Goal: Task Accomplishment & Management: Complete application form

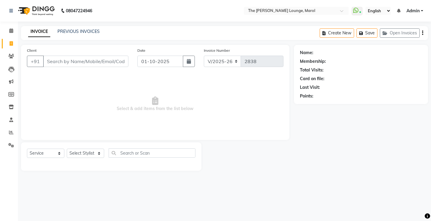
select select "7188"
select select "service"
click at [79, 31] on link "PREVIOUS INVOICES" at bounding box center [78, 31] width 42 height 5
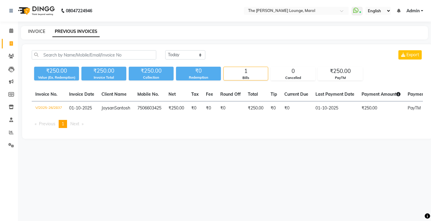
click at [34, 31] on link "INVOICE" at bounding box center [36, 31] width 17 height 5
select select "7188"
select select "service"
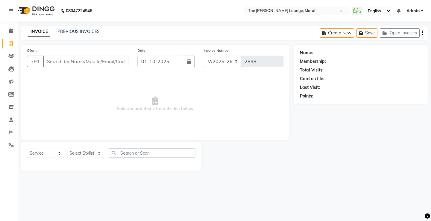
click at [64, 60] on input "Client" at bounding box center [85, 61] width 85 height 11
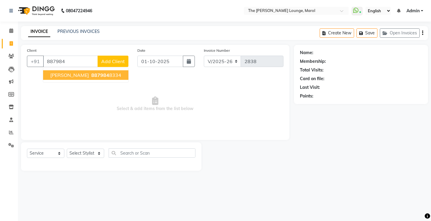
click at [73, 73] on span "[PERSON_NAME]" at bounding box center [69, 75] width 39 height 6
type input "8879848334"
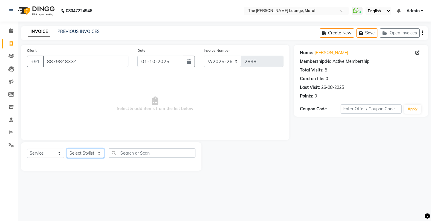
click at [92, 151] on select "Select Stylist [PERSON_NAME] [PERSON_NAME] [PERSON_NAME] [PERSON_NAME] [PERSON_…" at bounding box center [85, 153] width 37 height 9
select select "64222"
click at [67, 149] on select "Select Stylist [PERSON_NAME] [PERSON_NAME] [PERSON_NAME] [PERSON_NAME] [PERSON_…" at bounding box center [85, 153] width 37 height 9
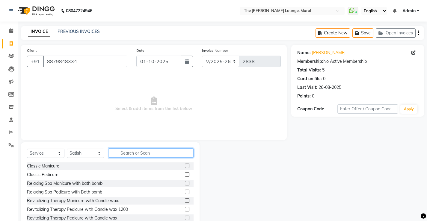
click at [120, 154] on input "text" at bounding box center [151, 152] width 85 height 9
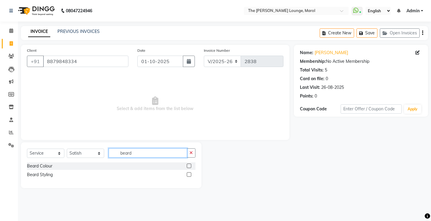
type input "beard"
click at [190, 174] on label at bounding box center [189, 174] width 4 height 4
click at [190, 174] on input "checkbox" at bounding box center [189, 175] width 4 height 4
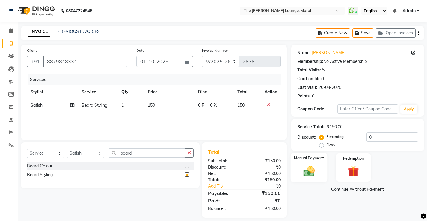
checkbox input "false"
click at [314, 169] on img at bounding box center [308, 171] width 18 height 13
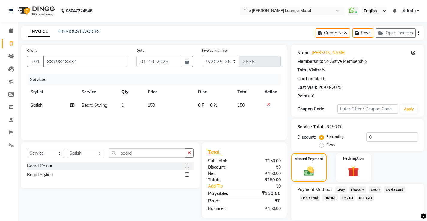
click at [373, 189] on span "CASH" at bounding box center [374, 189] width 13 height 7
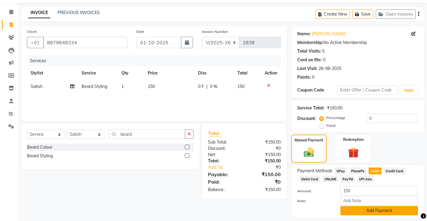
scroll to position [37, 0]
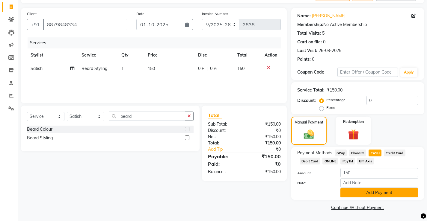
click at [372, 194] on button "Add Payment" at bounding box center [379, 192] width 78 height 9
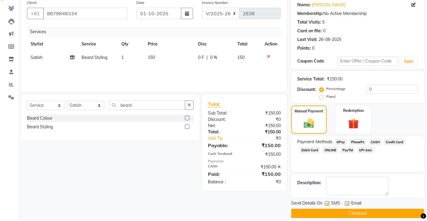
scroll to position [54, 0]
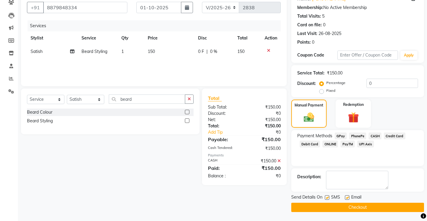
click at [358, 207] on button "Checkout" at bounding box center [357, 207] width 133 height 9
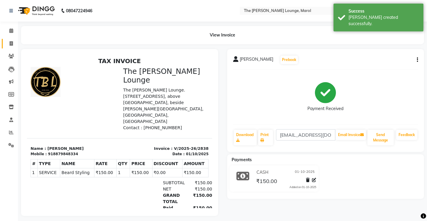
click at [11, 40] on link "Invoice" at bounding box center [9, 44] width 14 height 10
select select "service"
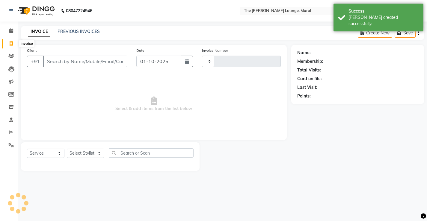
type input "2839"
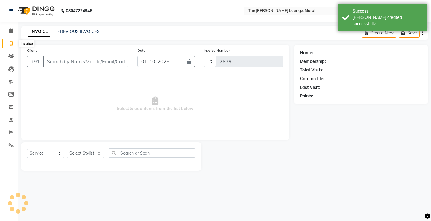
select select "7188"
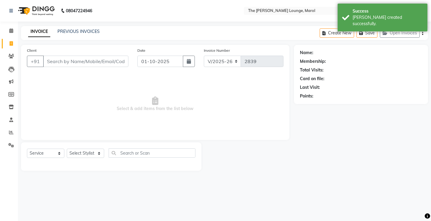
click at [64, 63] on input "Client" at bounding box center [85, 61] width 85 height 11
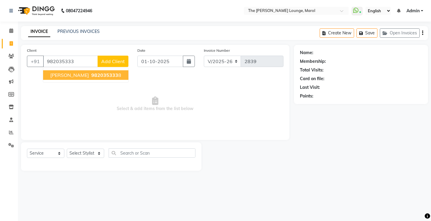
click at [67, 74] on span "[PERSON_NAME]" at bounding box center [69, 75] width 39 height 6
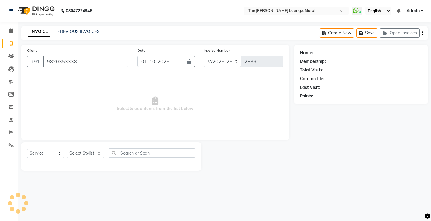
type input "9820353338"
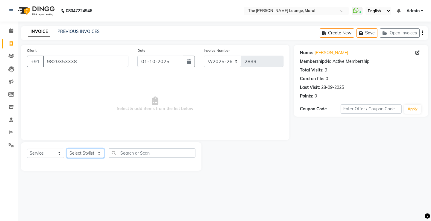
click at [91, 153] on select "Select Stylist [PERSON_NAME] [PERSON_NAME] [PERSON_NAME] [PERSON_NAME] [PERSON_…" at bounding box center [85, 153] width 37 height 9
select select "60180"
click at [67, 149] on select "Select Stylist [PERSON_NAME] [PERSON_NAME] [PERSON_NAME] [PERSON_NAME] [PERSON_…" at bounding box center [85, 153] width 37 height 9
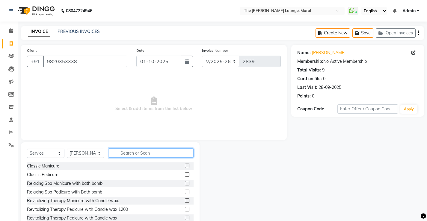
click at [128, 154] on input "text" at bounding box center [151, 152] width 85 height 9
type input "hair"
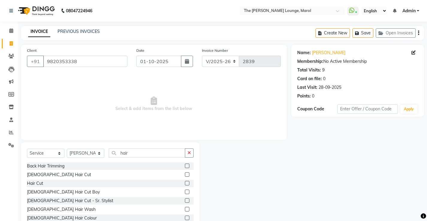
click at [185, 176] on label at bounding box center [187, 174] width 4 height 4
click at [185, 176] on input "checkbox" at bounding box center [187, 175] width 4 height 4
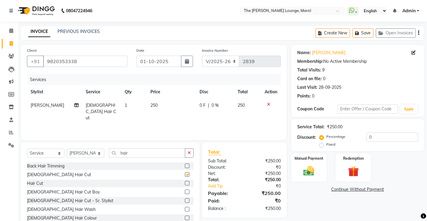
checkbox input "false"
click at [159, 155] on input "hair" at bounding box center [147, 152] width 76 height 9
type input "h"
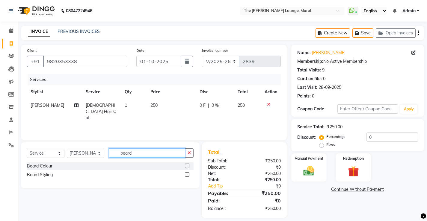
type input "beard"
click at [186, 172] on label at bounding box center [187, 174] width 4 height 4
click at [186, 173] on input "checkbox" at bounding box center [187, 175] width 4 height 4
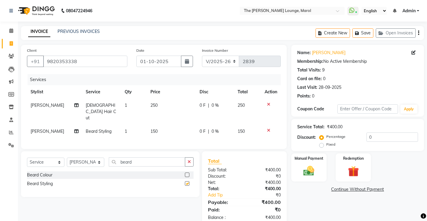
checkbox input "false"
click at [299, 165] on img at bounding box center [308, 171] width 18 height 13
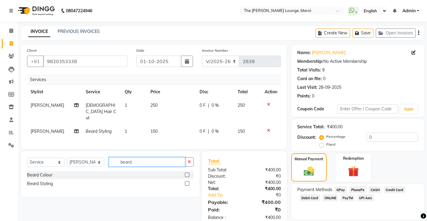
click at [152, 157] on input "beard" at bounding box center [147, 161] width 76 height 9
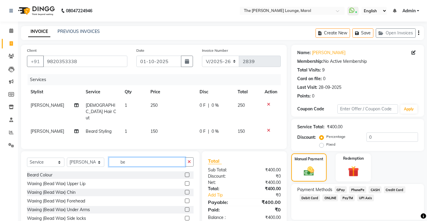
type input "b"
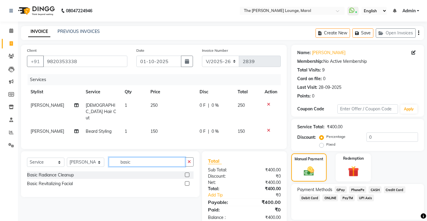
type input "basic"
click at [186, 181] on label at bounding box center [187, 183] width 4 height 4
click at [186, 182] on input "checkbox" at bounding box center [187, 184] width 4 height 4
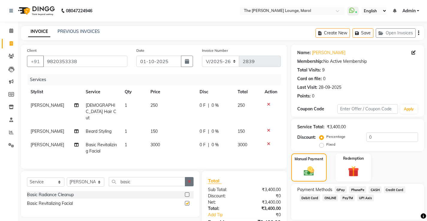
checkbox input "false"
click at [157, 142] on span "3000" at bounding box center [155, 144] width 10 height 5
select select "60180"
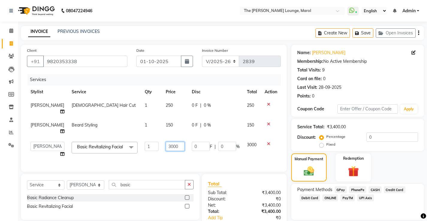
click at [173, 145] on input "3000" at bounding box center [175, 146] width 19 height 9
type input "3"
type input "3900"
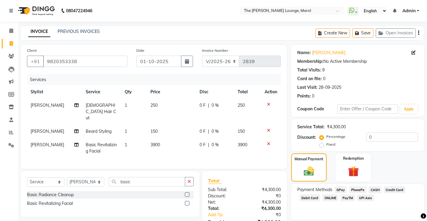
click at [215, 142] on span "0 %" at bounding box center [214, 145] width 7 height 6
select select "60180"
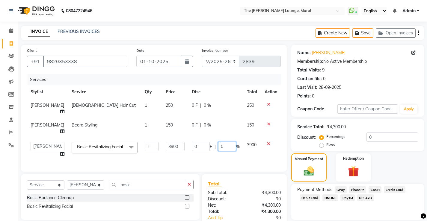
click at [222, 147] on input "0" at bounding box center [227, 146] width 18 height 9
type input "25"
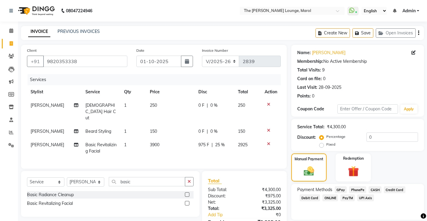
click at [235, 157] on div "Client [PHONE_NUMBER] Date [DATE] Invoice Number V/2025 V/[PHONE_NUMBER] Servic…" at bounding box center [153, 107] width 265 height 124
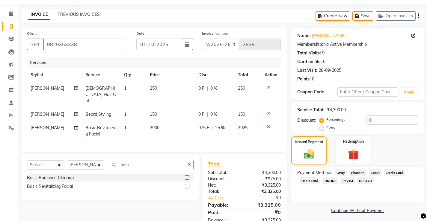
scroll to position [26, 0]
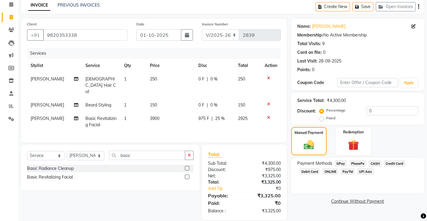
click at [347, 171] on span "PayTM" at bounding box center [347, 171] width 14 height 7
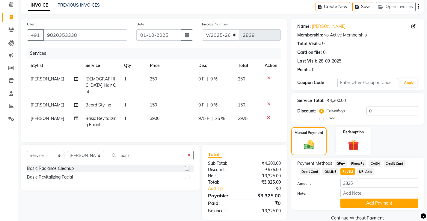
click at [393, 163] on span "Credit Card" at bounding box center [394, 163] width 22 height 7
click at [383, 206] on button "Add Payment" at bounding box center [379, 203] width 78 height 9
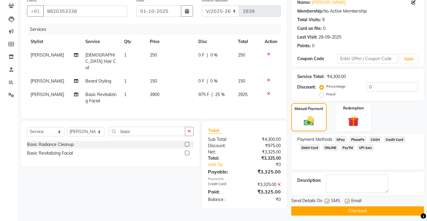
scroll to position [54, 0]
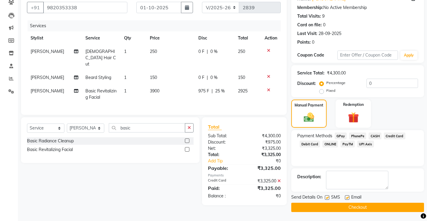
click at [367, 206] on button "Checkout" at bounding box center [357, 207] width 133 height 9
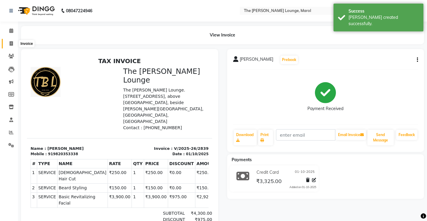
click at [8, 43] on span at bounding box center [11, 43] width 10 height 7
select select "7188"
select select "service"
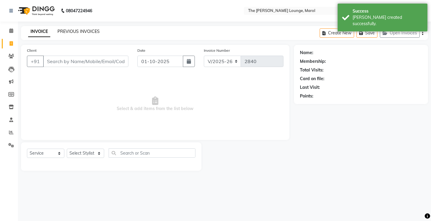
click at [66, 31] on link "PREVIOUS INVOICES" at bounding box center [78, 31] width 42 height 5
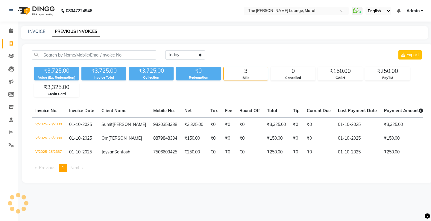
click at [35, 27] on div "INVOICE PREVIOUS INVOICES" at bounding box center [224, 32] width 407 height 13
click at [35, 30] on link "INVOICE" at bounding box center [36, 31] width 17 height 5
select select "service"
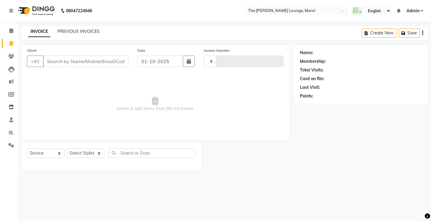
type input "2840"
select select "7188"
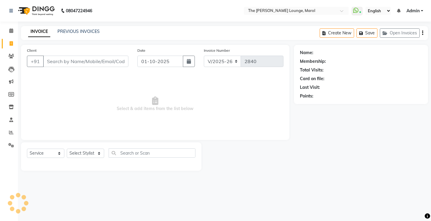
click at [50, 63] on input "Client" at bounding box center [85, 61] width 85 height 11
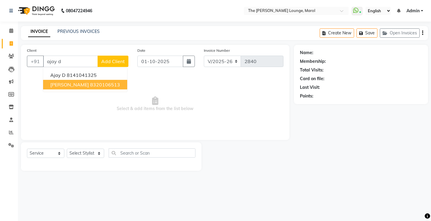
click at [71, 85] on button "[PERSON_NAME] 8320106513" at bounding box center [85, 85] width 84 height 10
type input "8320106513"
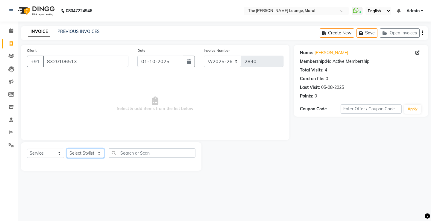
click at [98, 151] on select "Select Stylist [PERSON_NAME] [PERSON_NAME] [PERSON_NAME] [PERSON_NAME] [PERSON_…" at bounding box center [85, 153] width 37 height 9
select select "62819"
click at [67, 149] on select "Select Stylist [PERSON_NAME] [PERSON_NAME] [PERSON_NAME] [PERSON_NAME] [PERSON_…" at bounding box center [85, 153] width 37 height 9
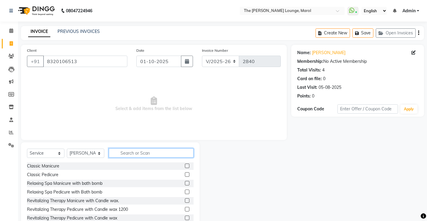
click at [124, 156] on input "text" at bounding box center [151, 152] width 85 height 9
type input "hair"
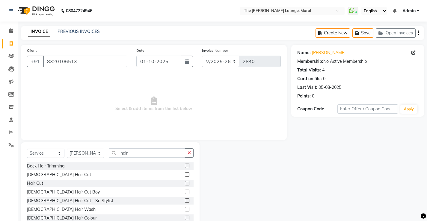
click at [185, 174] on label at bounding box center [187, 174] width 4 height 4
click at [185, 174] on input "checkbox" at bounding box center [187, 175] width 4 height 4
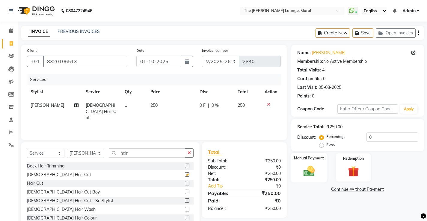
checkbox input "false"
click at [308, 165] on img at bounding box center [308, 171] width 18 height 13
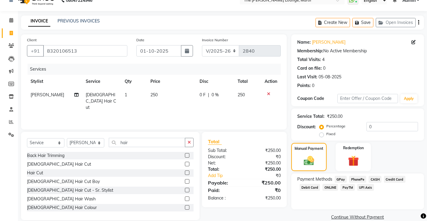
scroll to position [20, 0]
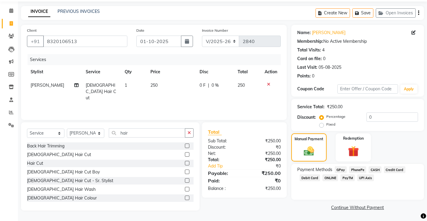
click at [348, 178] on span "PayTM" at bounding box center [347, 177] width 14 height 7
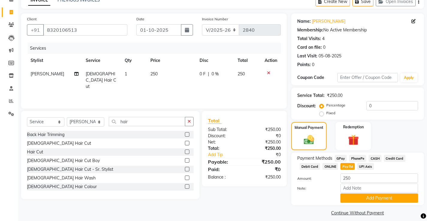
scroll to position [37, 0]
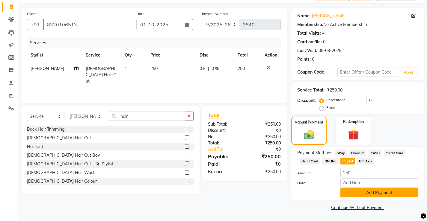
click at [356, 192] on button "Add Payment" at bounding box center [379, 192] width 78 height 9
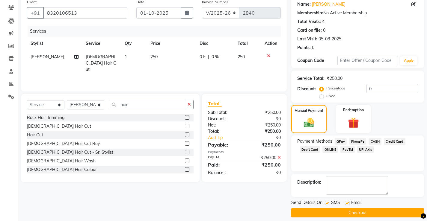
scroll to position [54, 0]
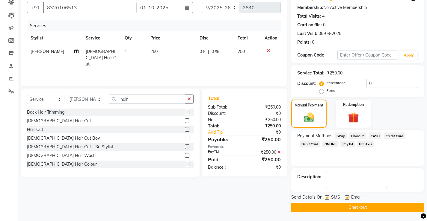
click at [354, 208] on button "Checkout" at bounding box center [357, 207] width 133 height 9
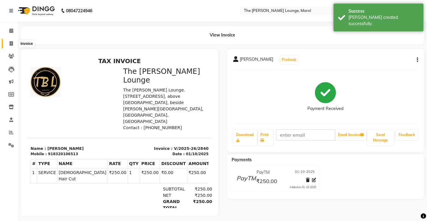
click at [11, 43] on icon at bounding box center [11, 43] width 3 height 4
select select "7188"
select select "service"
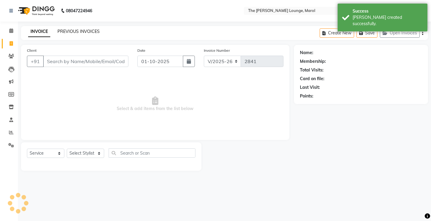
click at [64, 31] on link "PREVIOUS INVOICES" at bounding box center [78, 31] width 42 height 5
